Goal: Find specific page/section: Find specific page/section

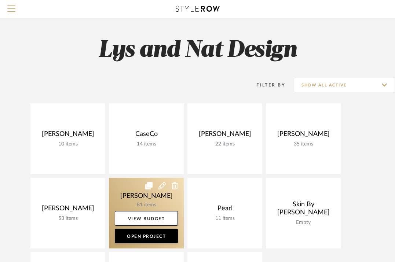
click at [128, 194] on link at bounding box center [146, 213] width 75 height 71
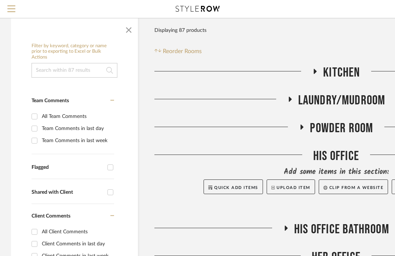
scroll to position [170, 0]
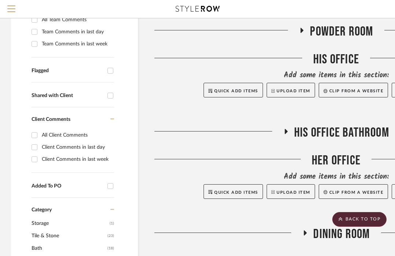
click at [284, 129] on icon at bounding box center [285, 131] width 9 height 5
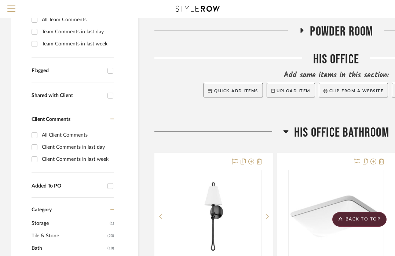
click at [284, 129] on icon at bounding box center [285, 131] width 5 height 9
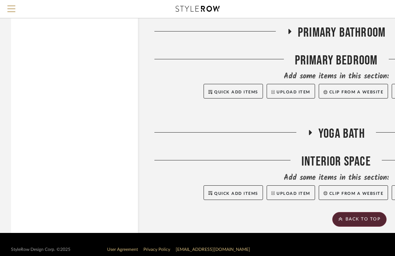
scroll to position [2229, 0]
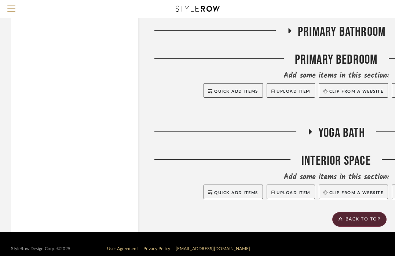
click at [289, 30] on icon at bounding box center [289, 30] width 3 height 5
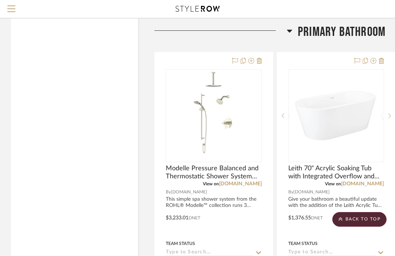
click at [287, 31] on icon at bounding box center [289, 30] width 5 height 9
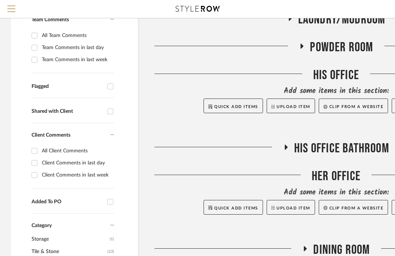
scroll to position [158, 0]
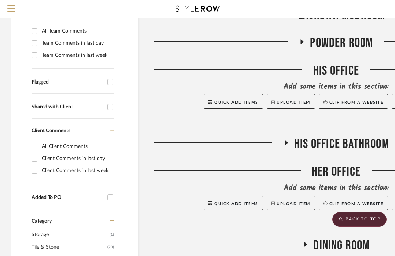
click at [286, 143] on icon at bounding box center [286, 142] width 3 height 5
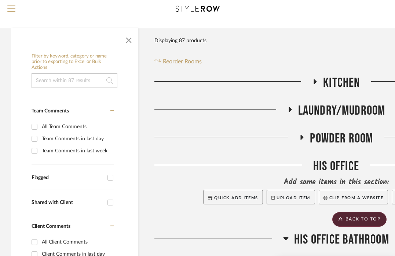
scroll to position [7, 0]
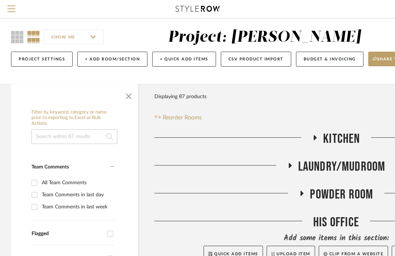
click at [302, 193] on icon at bounding box center [302, 193] width 3 height 5
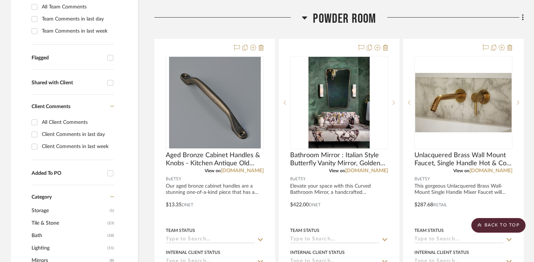
scroll to position [215, 0]
